Goal: Information Seeking & Learning: Learn about a topic

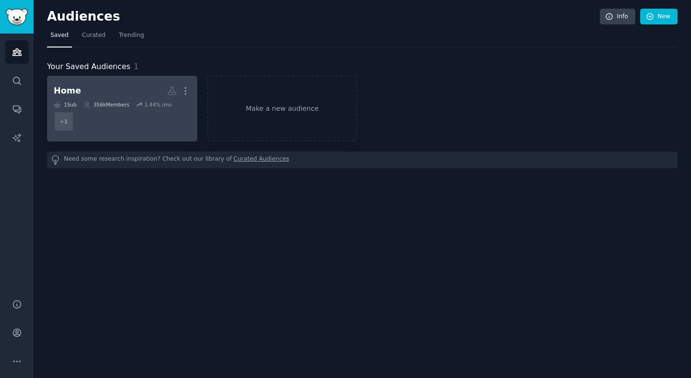
click at [74, 85] on div "Home" at bounding box center [67, 91] width 27 height 12
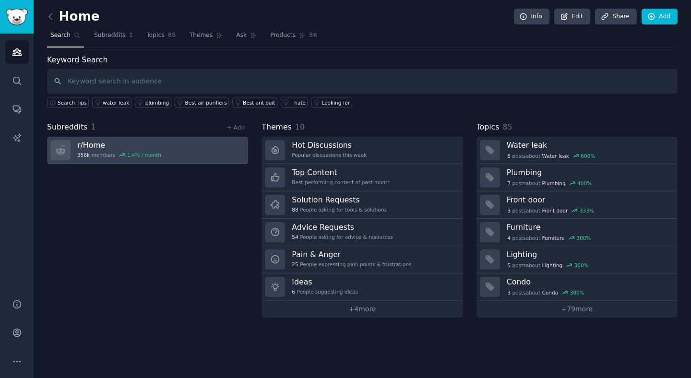
click at [161, 151] on link "r/ Home 356k members 1.4 % / month" at bounding box center [147, 150] width 201 height 27
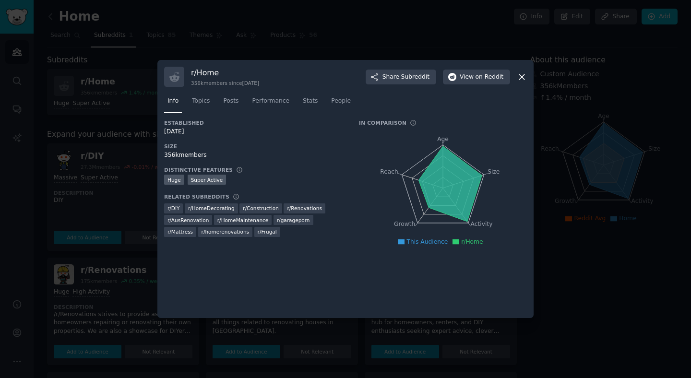
click at [522, 74] on icon at bounding box center [522, 77] width 10 height 10
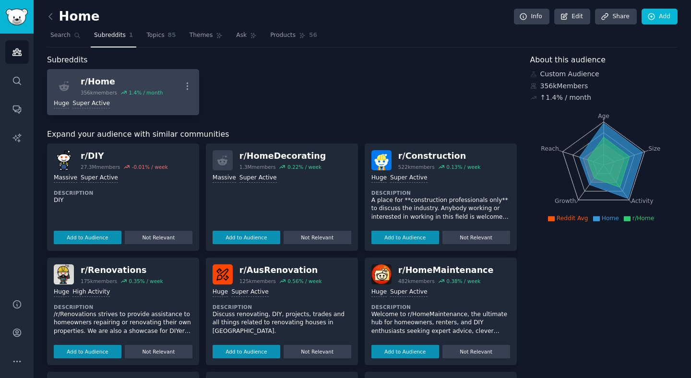
click at [99, 80] on div "r/ Home" at bounding box center [122, 82] width 82 height 12
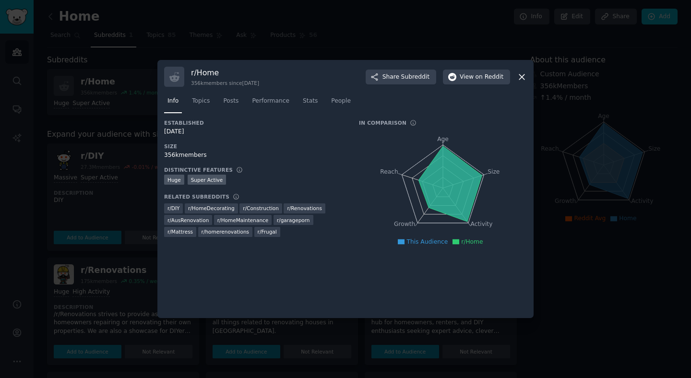
click at [520, 72] on icon at bounding box center [522, 77] width 10 height 10
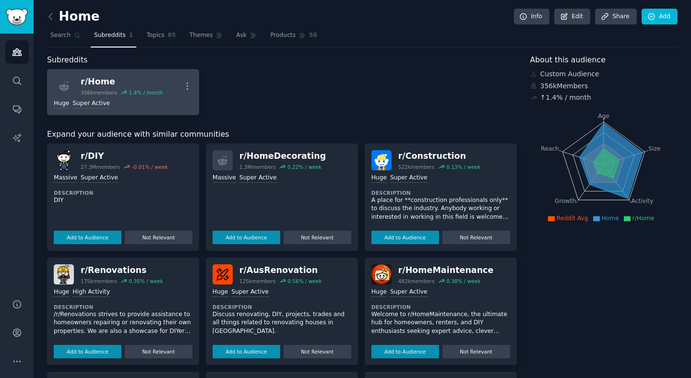
click at [142, 104] on div "Huge Super Active" at bounding box center [123, 103] width 139 height 9
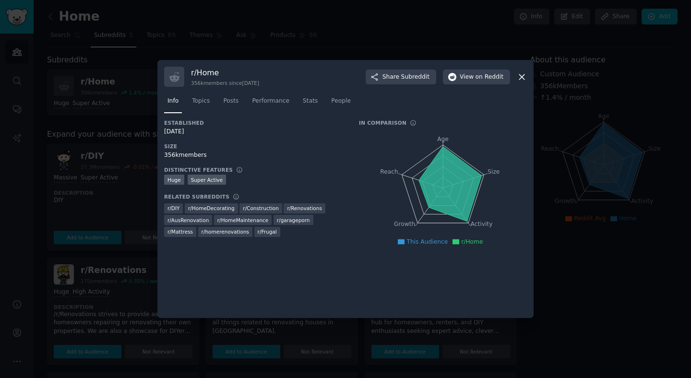
click at [521, 79] on icon at bounding box center [522, 77] width 10 height 10
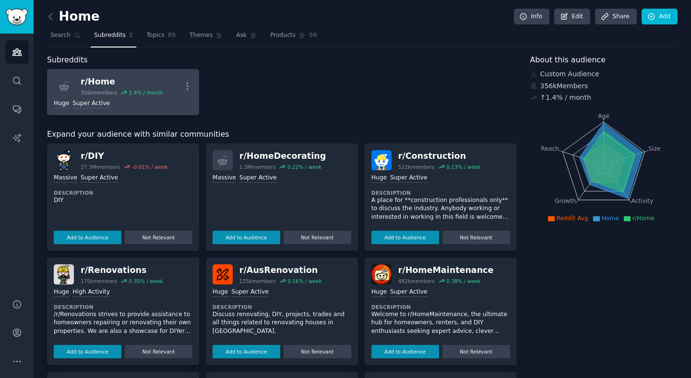
click at [90, 78] on div "r/ Home" at bounding box center [122, 82] width 82 height 12
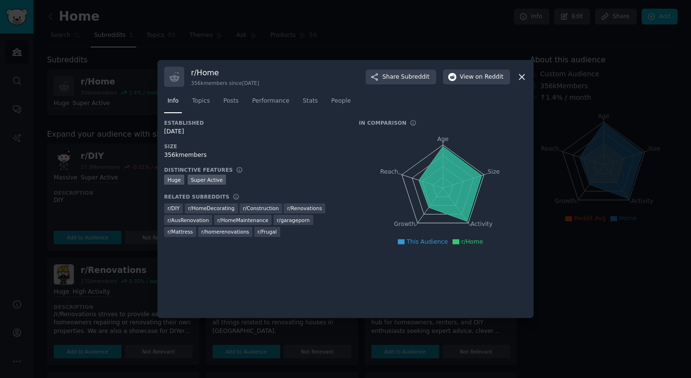
click at [206, 69] on h3 "r/ Home" at bounding box center [225, 73] width 68 height 10
click at [204, 72] on h3 "r/ Home" at bounding box center [225, 73] width 68 height 10
click at [530, 72] on div "r/ Home 356k members since [DATE] Share Subreddit View on Reddit Info Topics Po…" at bounding box center [345, 189] width 376 height 258
click at [200, 100] on span "Topics" at bounding box center [201, 101] width 18 height 9
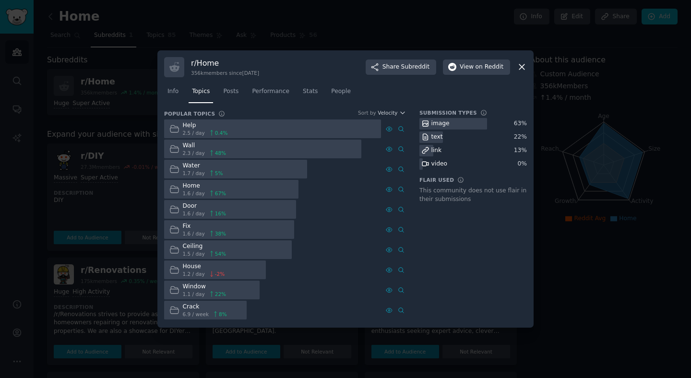
click at [186, 148] on div "Wall" at bounding box center [205, 146] width 44 height 9
click at [188, 145] on div "Wall" at bounding box center [205, 146] width 44 height 9
click at [224, 151] on span "48 %" at bounding box center [220, 153] width 11 height 7
drag, startPoint x: 225, startPoint y: 151, endPoint x: 272, endPoint y: 155, distance: 47.7
click at [225, 151] on div "Wall 2.3 / day 48 %" at bounding box center [197, 149] width 67 height 19
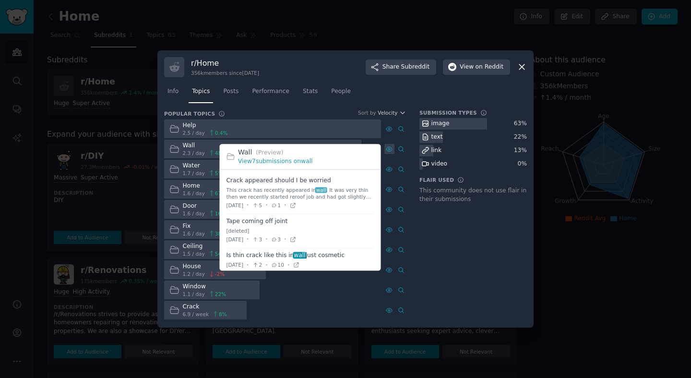
click at [389, 147] on icon at bounding box center [389, 149] width 7 height 7
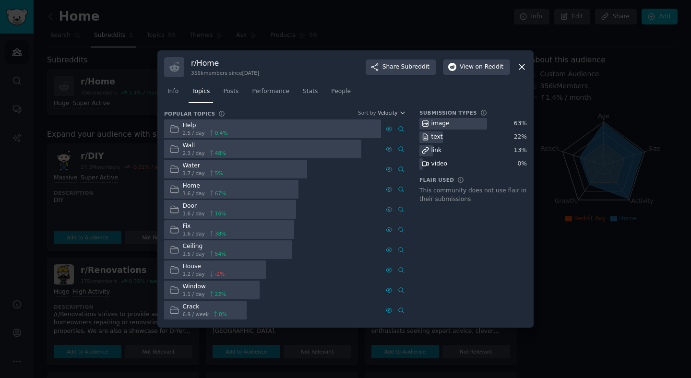
click at [525, 66] on icon at bounding box center [522, 67] width 10 height 10
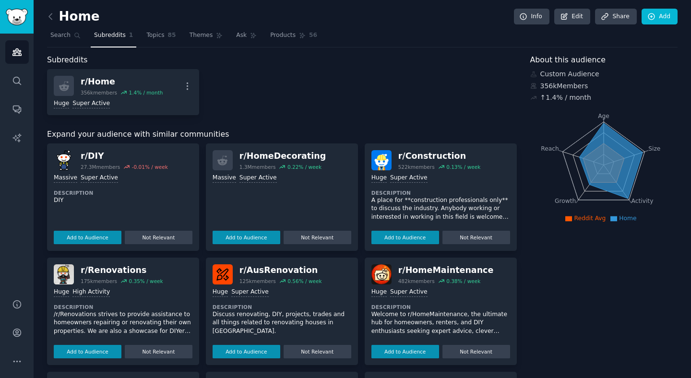
click at [83, 16] on h2 "Home" at bounding box center [73, 16] width 53 height 15
click at [52, 11] on link at bounding box center [53, 16] width 12 height 15
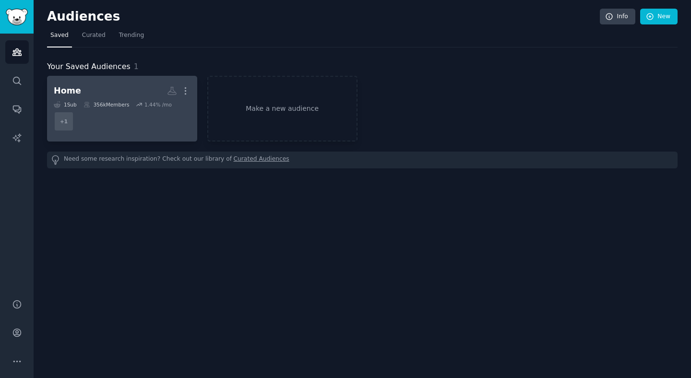
click at [180, 130] on dd "r/Home + 1" at bounding box center [122, 121] width 137 height 27
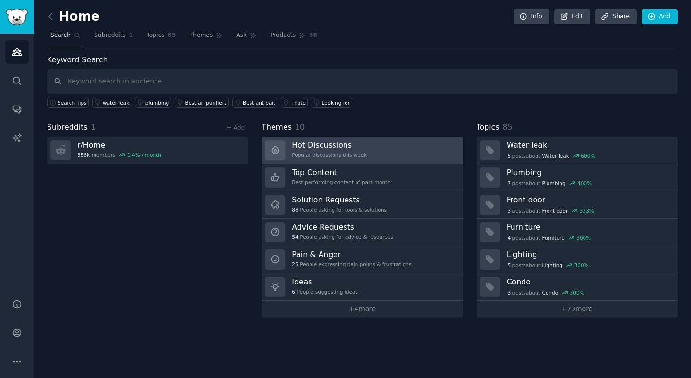
click at [364, 153] on link "Hot Discussions Popular discussions this week" at bounding box center [362, 150] width 201 height 27
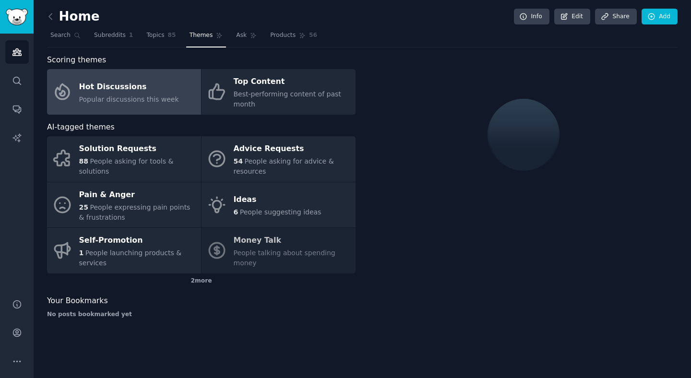
click at [205, 283] on div "2 more" at bounding box center [201, 281] width 309 height 15
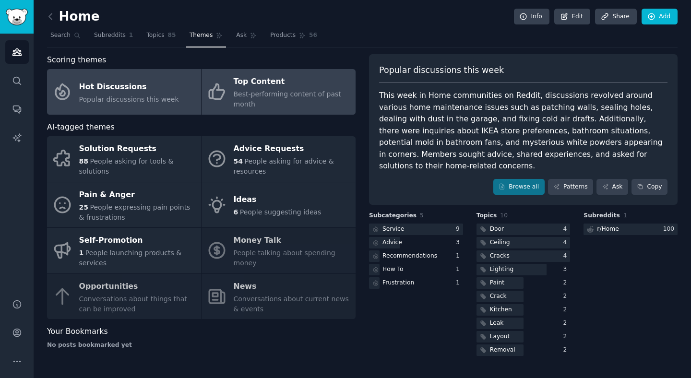
click at [265, 87] on div "Top Content" at bounding box center [292, 81] width 117 height 15
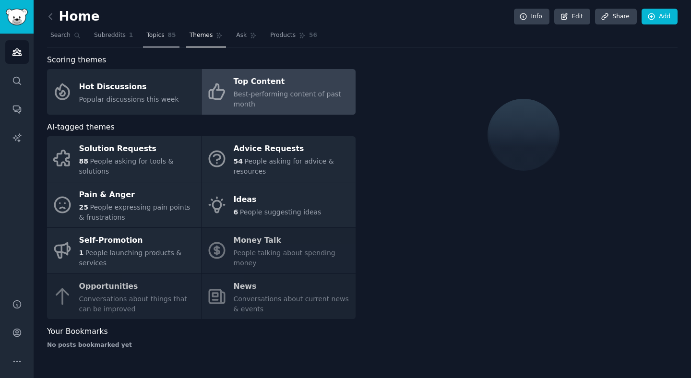
click at [153, 37] on span "Topics" at bounding box center [155, 35] width 18 height 9
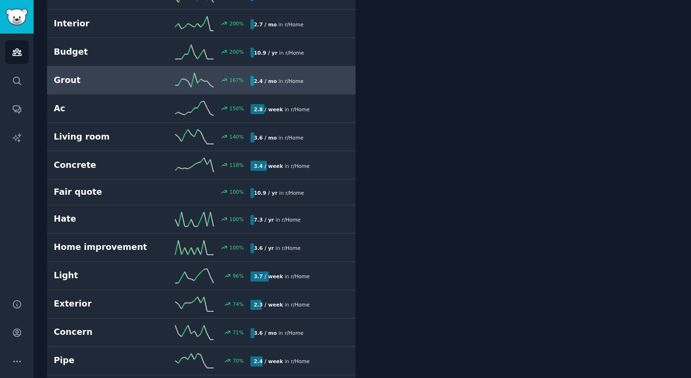
scroll to position [290, 0]
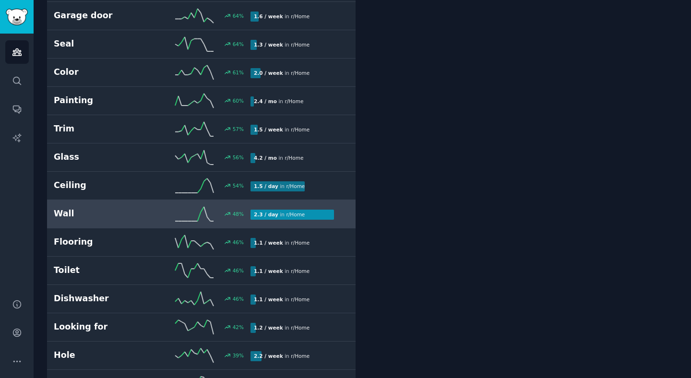
click at [85, 208] on h2 "Wall" at bounding box center [103, 214] width 98 height 12
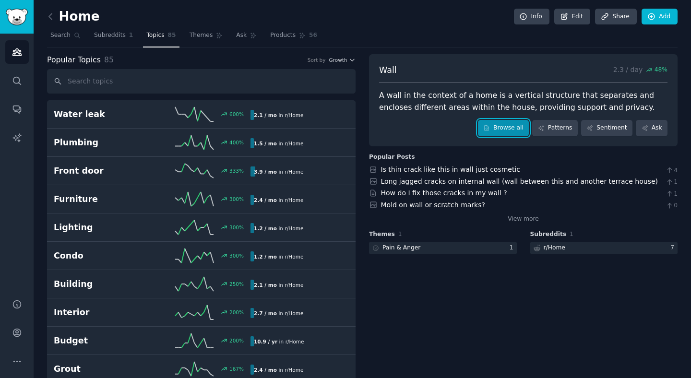
click at [504, 130] on link "Browse all" at bounding box center [503, 128] width 51 height 16
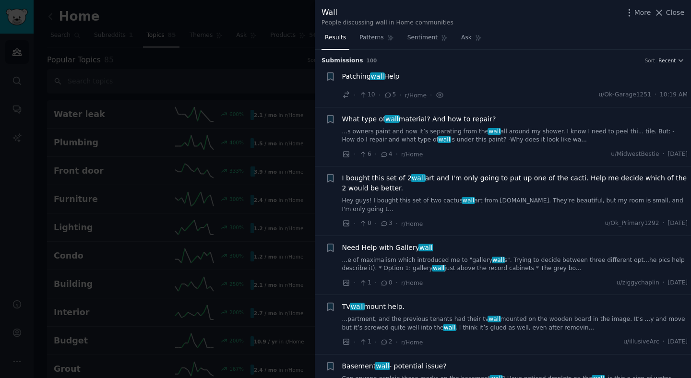
click at [392, 96] on span "5" at bounding box center [390, 95] width 12 height 9
click at [366, 76] on span "Patching wall Help" at bounding box center [371, 77] width 58 height 10
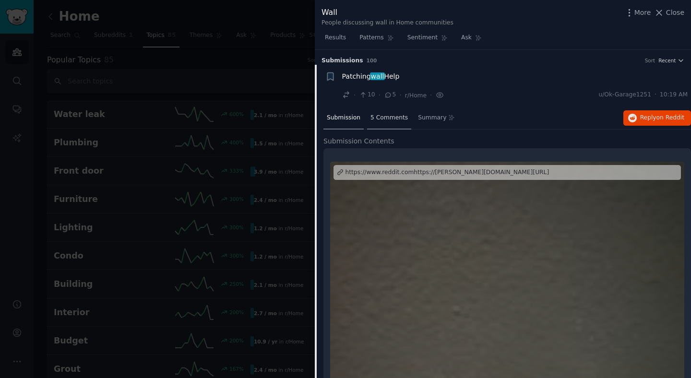
click at [385, 122] on div "5 Comments" at bounding box center [389, 118] width 44 height 23
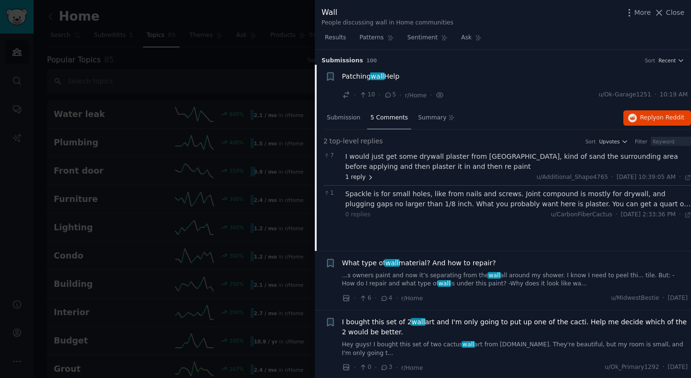
click at [361, 177] on span "1 reply" at bounding box center [360, 177] width 29 height 9
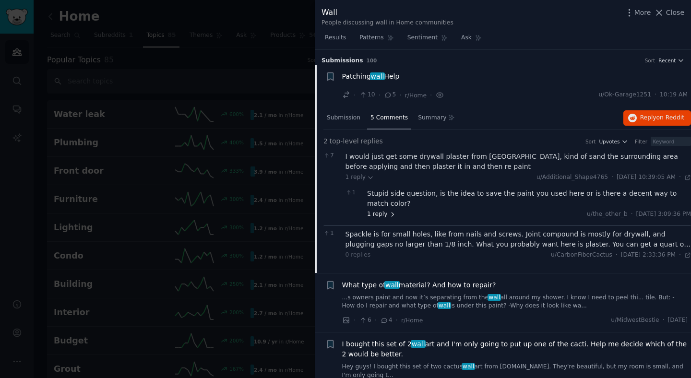
click at [385, 215] on span "1 reply" at bounding box center [381, 214] width 29 height 9
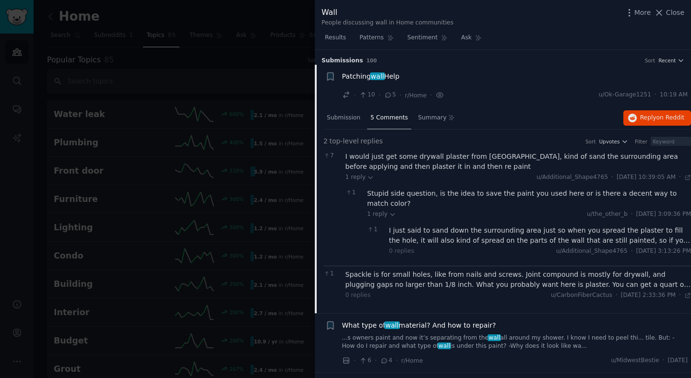
click at [389, 96] on icon at bounding box center [388, 95] width 9 height 7
click at [346, 121] on span "Submission" at bounding box center [344, 118] width 34 height 9
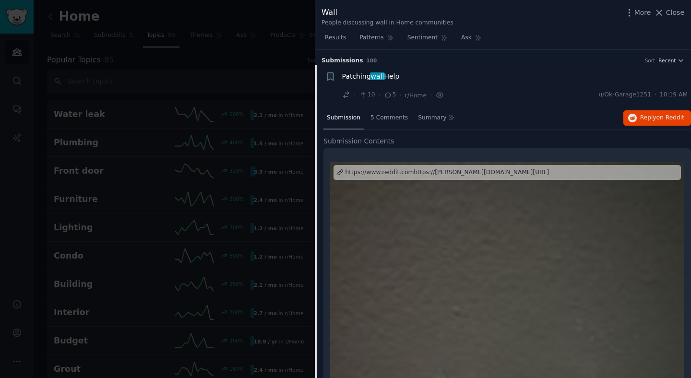
click at [679, 10] on span "Close" at bounding box center [675, 13] width 18 height 10
